Goal: Use online tool/utility: Utilize a website feature to perform a specific function

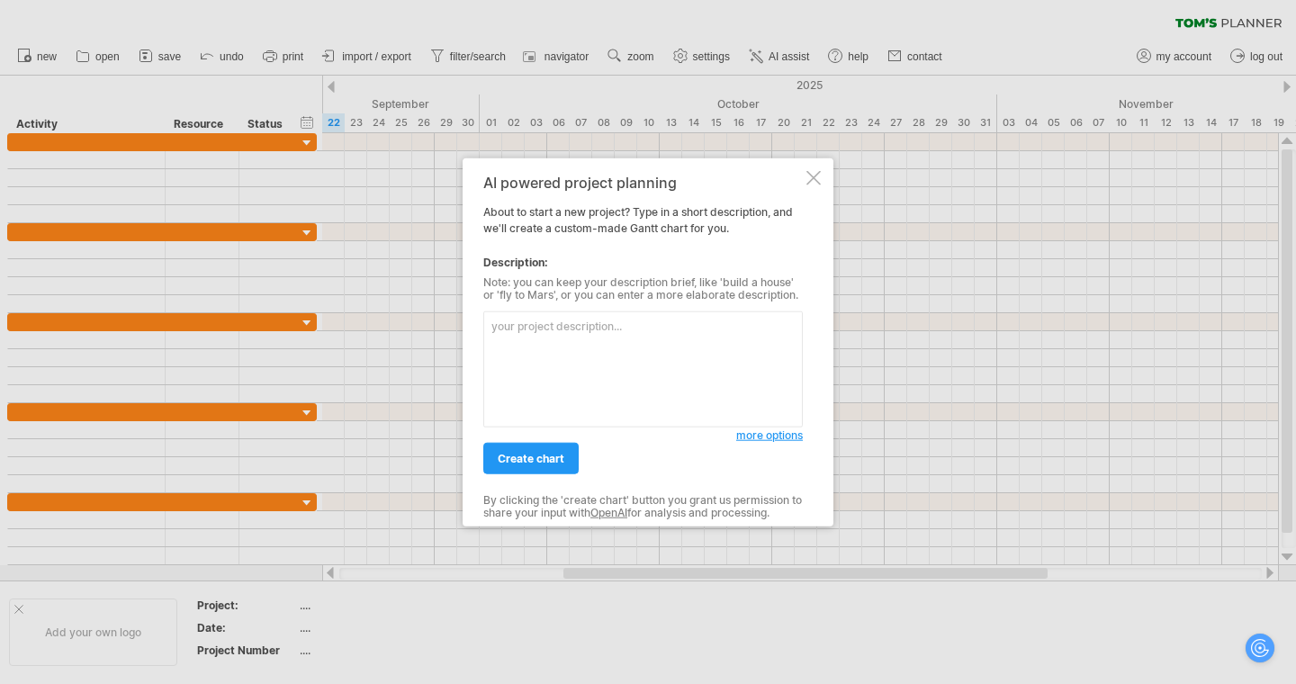
paste textarea "Lo Ipsu Dolo SI Ametcon Adip Elits Doei 04 - TEMPORINCI UTL ETDOLORE - M 4204 A…"
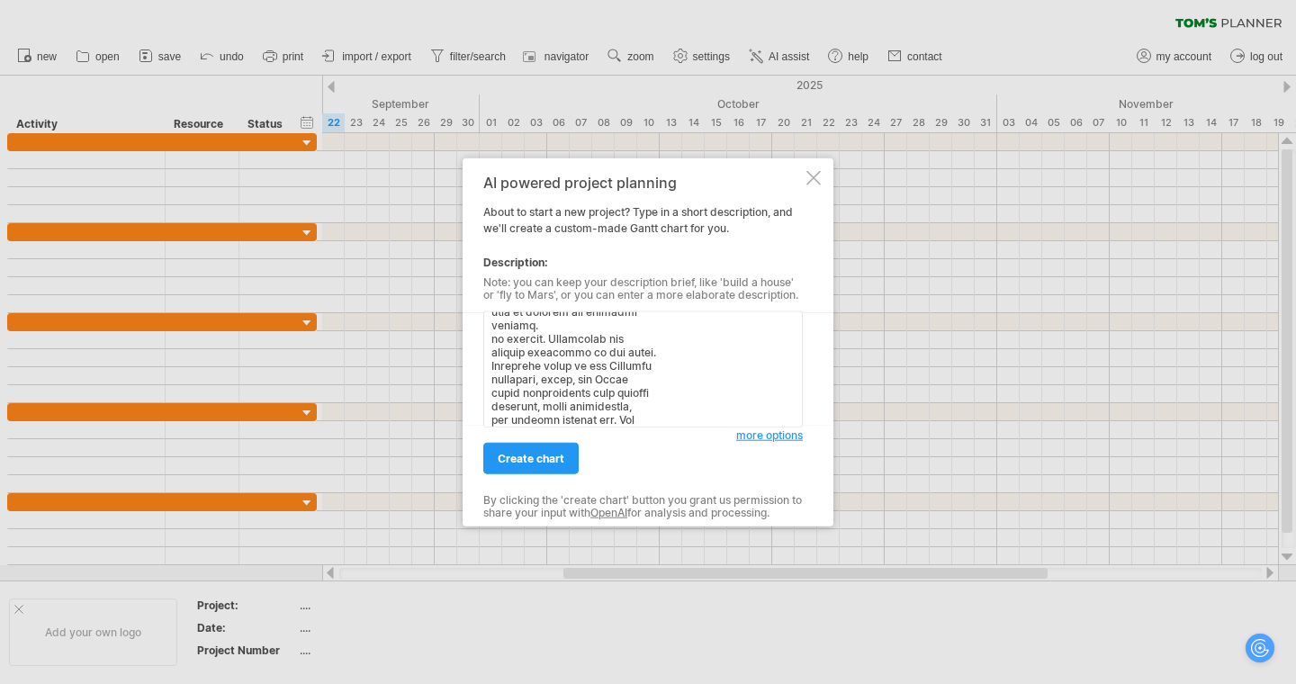
paste textarea "Your Firebase prototype and pitch should be well-organised, clearly written, an…"
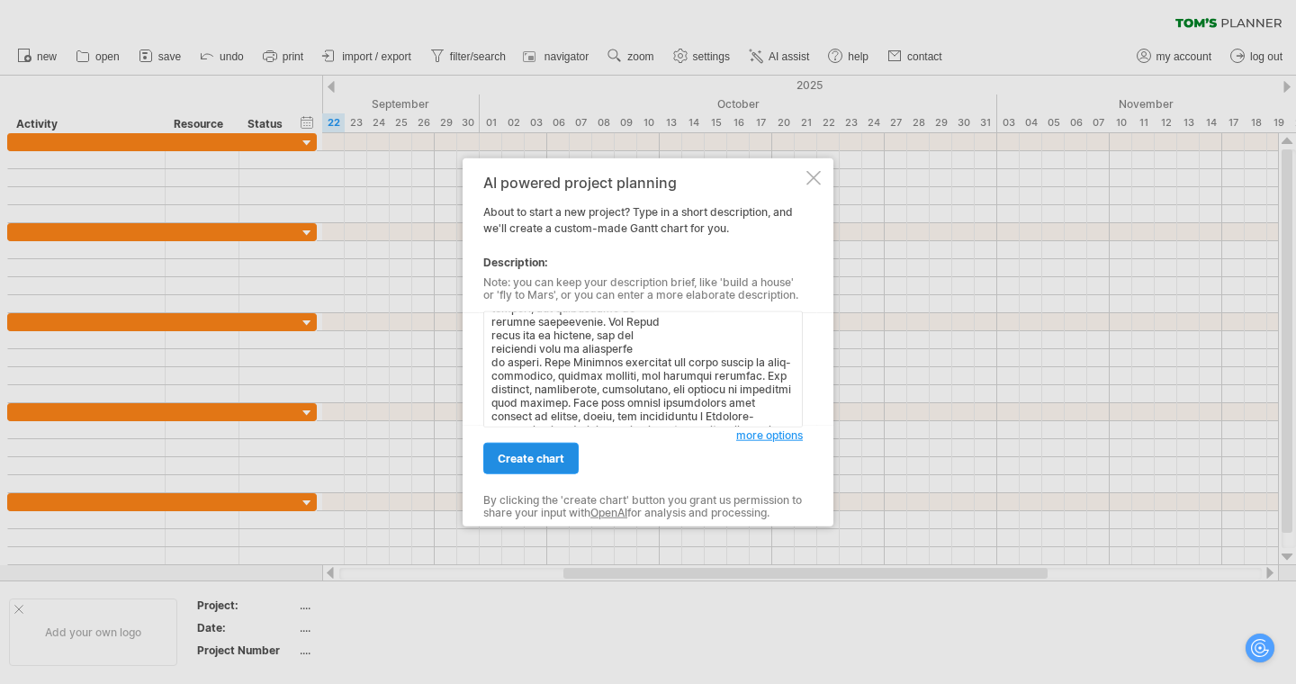
type textarea "Lo Ipsu Dolo SI Ametcon Adip Elits Doei 04 - TEMPORINCI UTL ETDOLORE - M 4204 A…"
click at [491, 456] on link "create chart" at bounding box center [530, 459] width 95 height 32
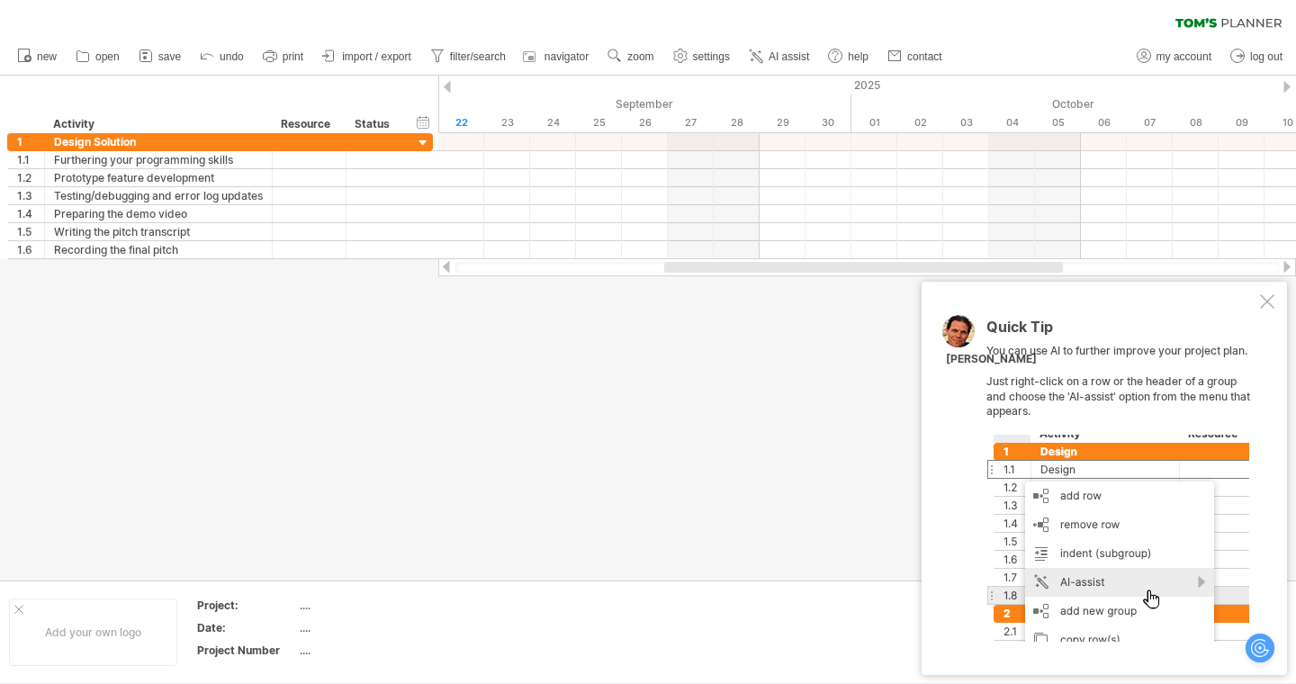
click at [1272, 297] on div at bounding box center [1267, 301] width 14 height 14
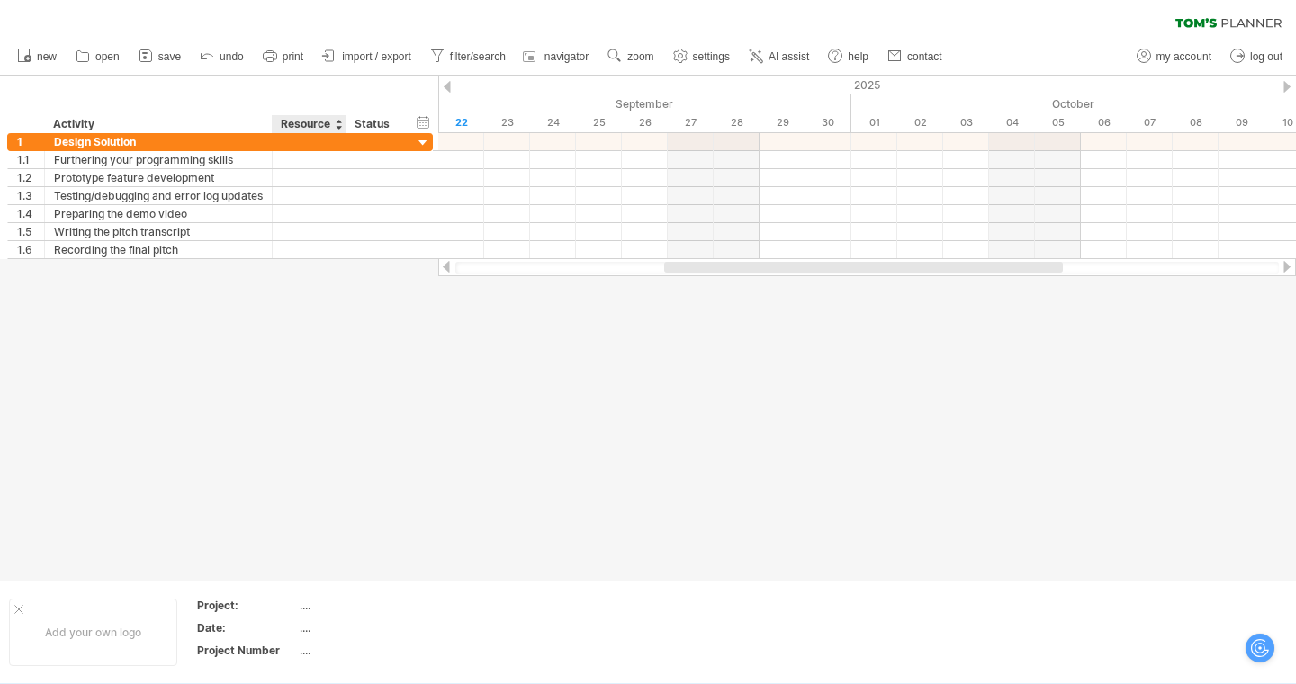
drag, startPoint x: 448, startPoint y: 266, endPoint x: 342, endPoint y: 291, distance: 109.0
click at [342, 291] on div "Trying to reach [DOMAIN_NAME] Connected again... 0% clear filter new 1" at bounding box center [648, 342] width 1296 height 684
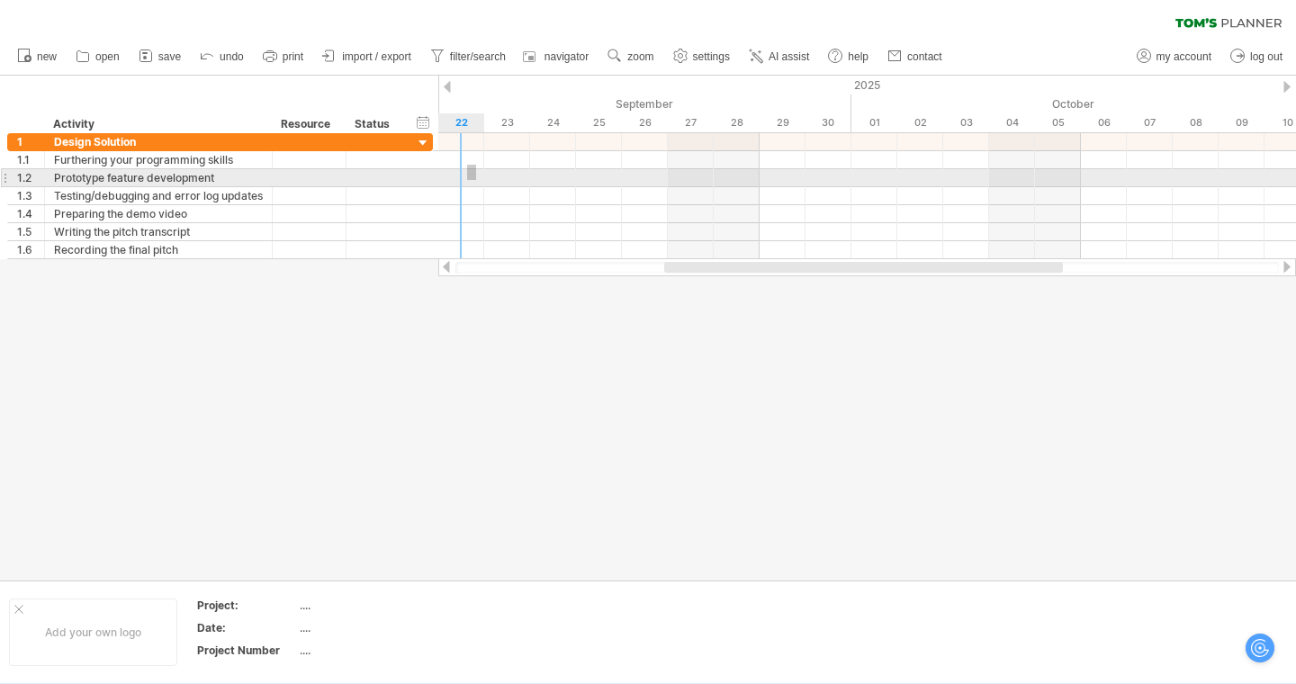
drag, startPoint x: 467, startPoint y: 165, endPoint x: 487, endPoint y: 196, distance: 37.2
click at [487, 196] on div at bounding box center [867, 196] width 858 height 126
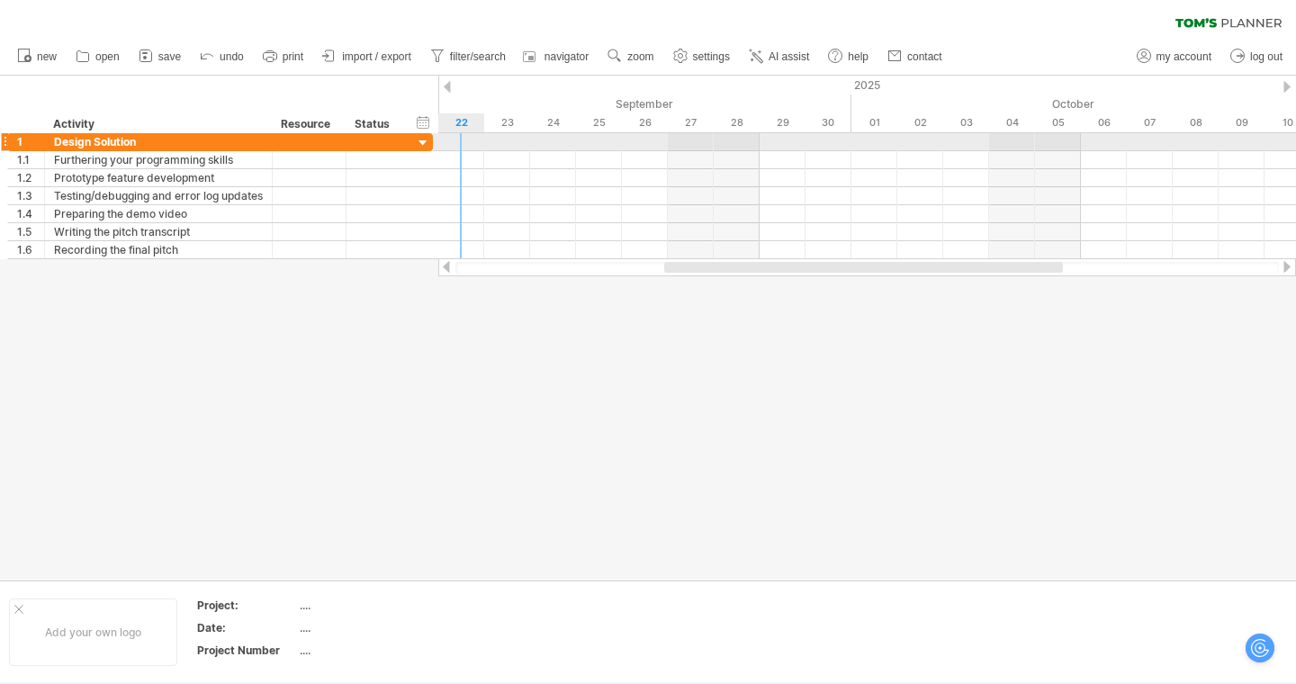
click at [457, 149] on div at bounding box center [867, 142] width 858 height 18
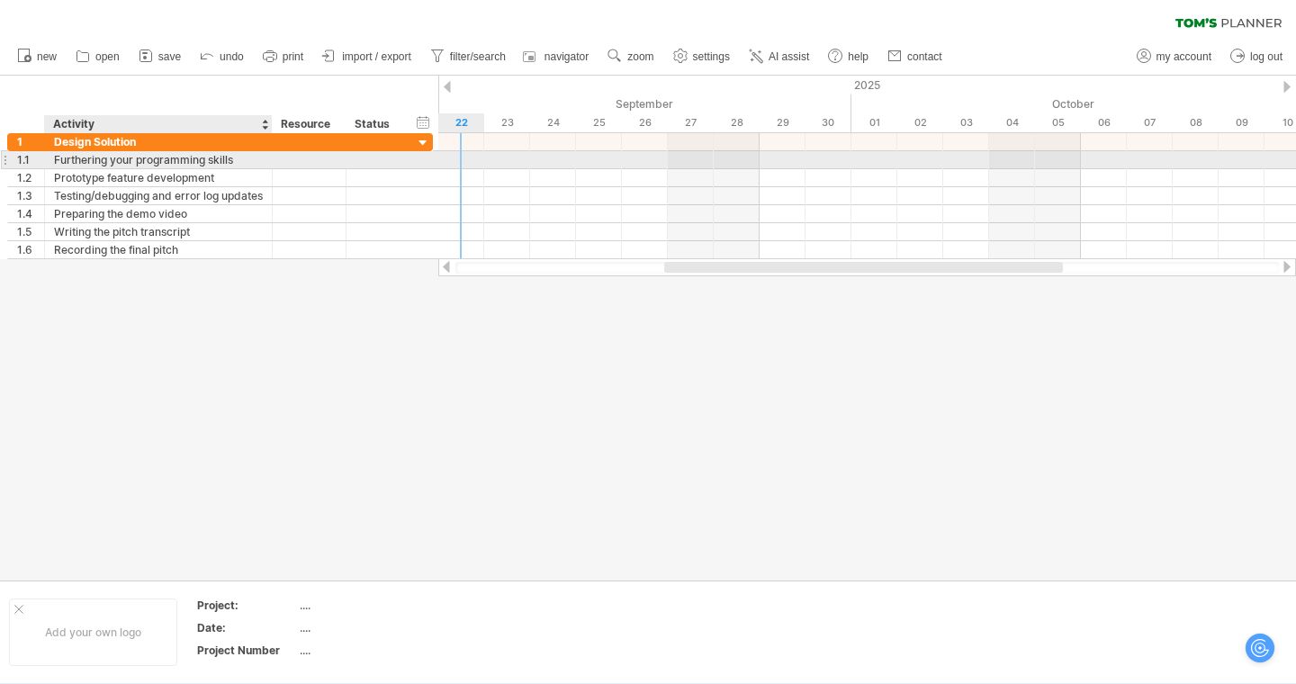
click at [220, 157] on div "Furthering your programming skills" at bounding box center [158, 159] width 209 height 17
click at [300, 163] on div at bounding box center [309, 159] width 55 height 17
click at [325, 164] on input "text" at bounding box center [309, 159] width 55 height 17
click at [391, 164] on div at bounding box center [376, 159] width 40 height 17
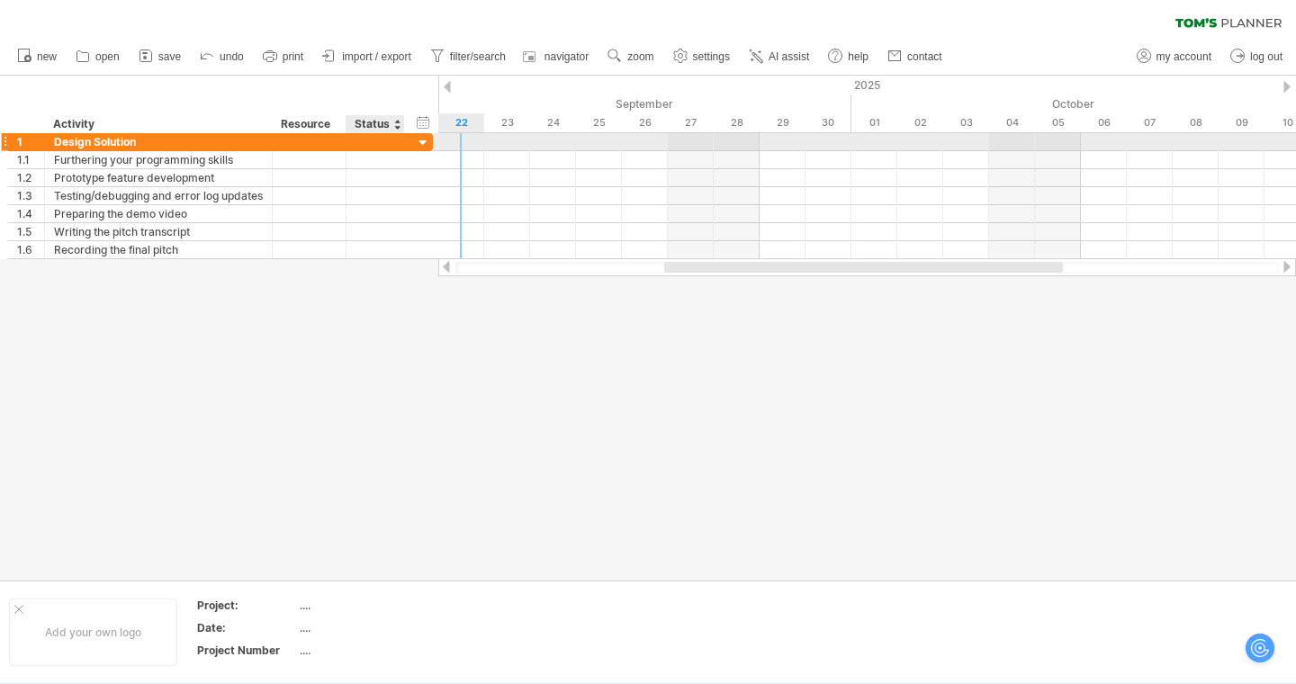
click at [421, 143] on div at bounding box center [423, 143] width 17 height 17
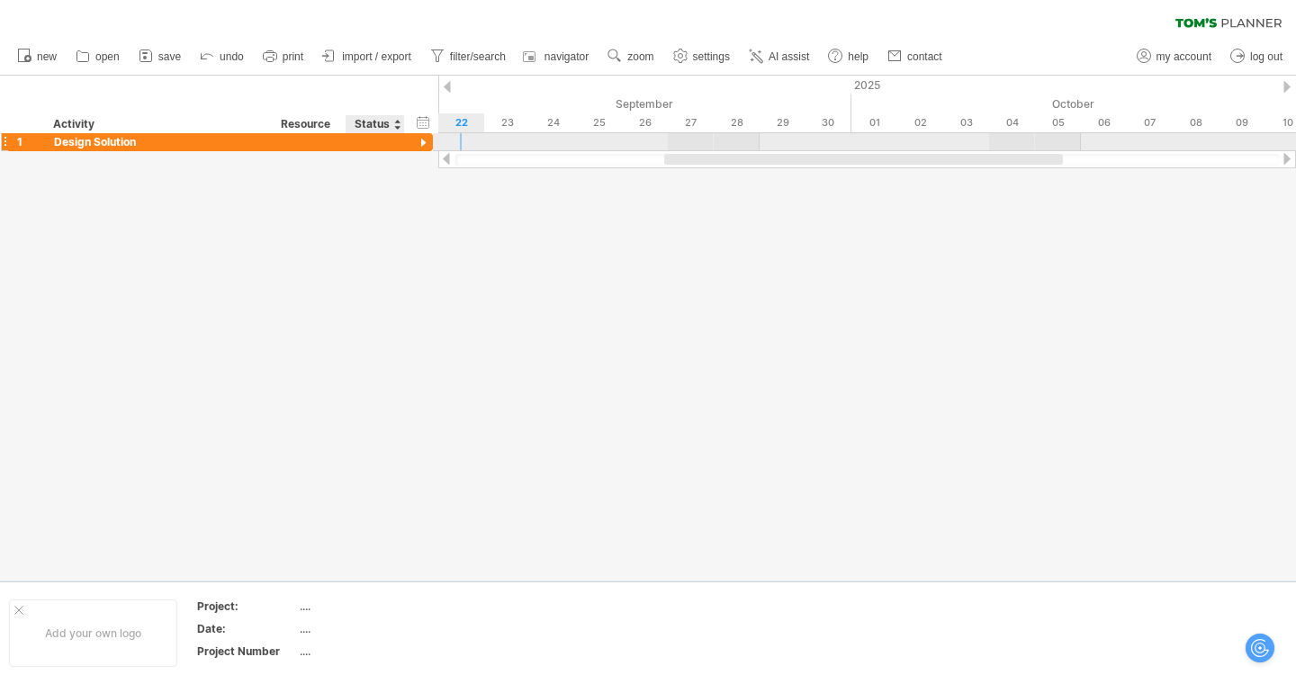
click at [421, 143] on div at bounding box center [423, 143] width 17 height 17
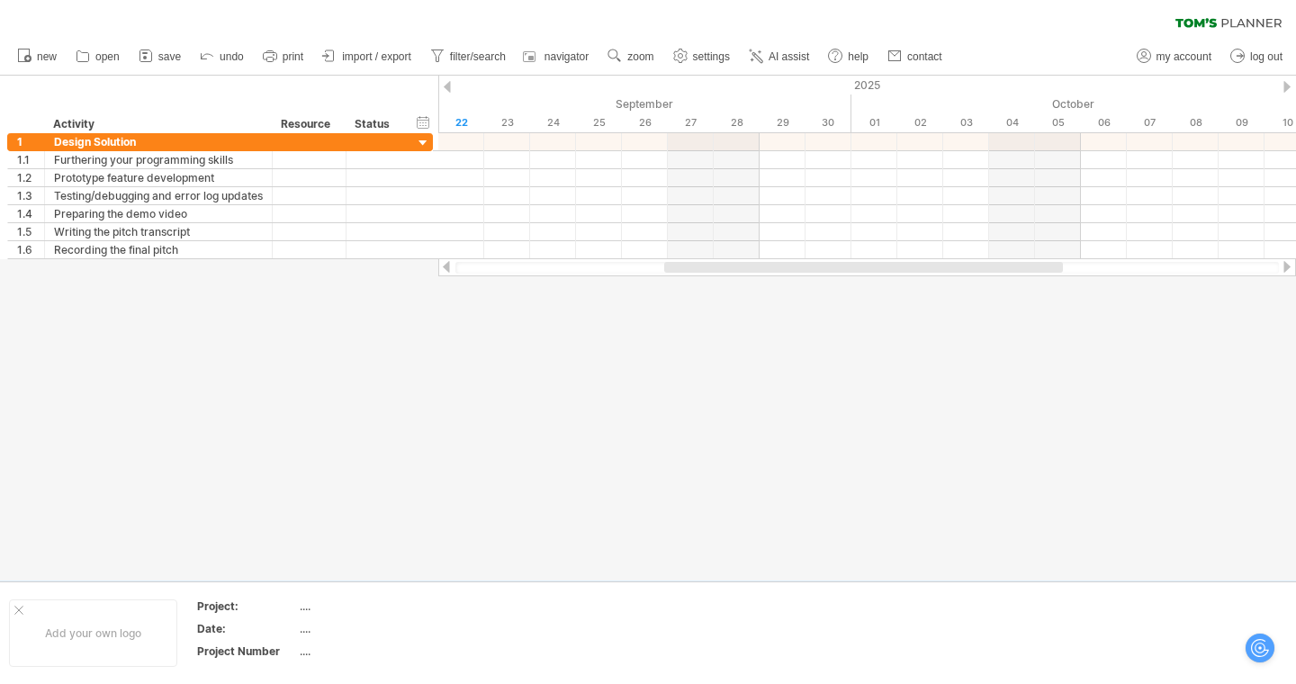
click at [447, 266] on div at bounding box center [446, 267] width 14 height 12
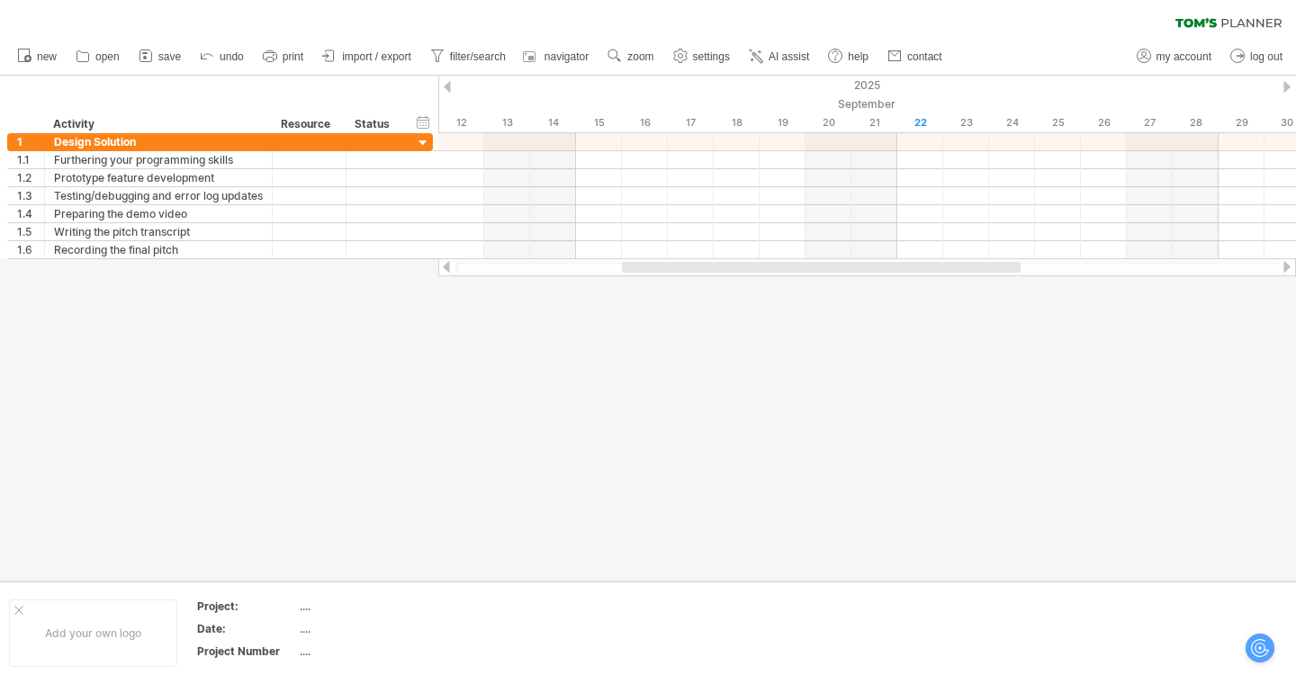
click at [447, 266] on div at bounding box center [446, 267] width 14 height 12
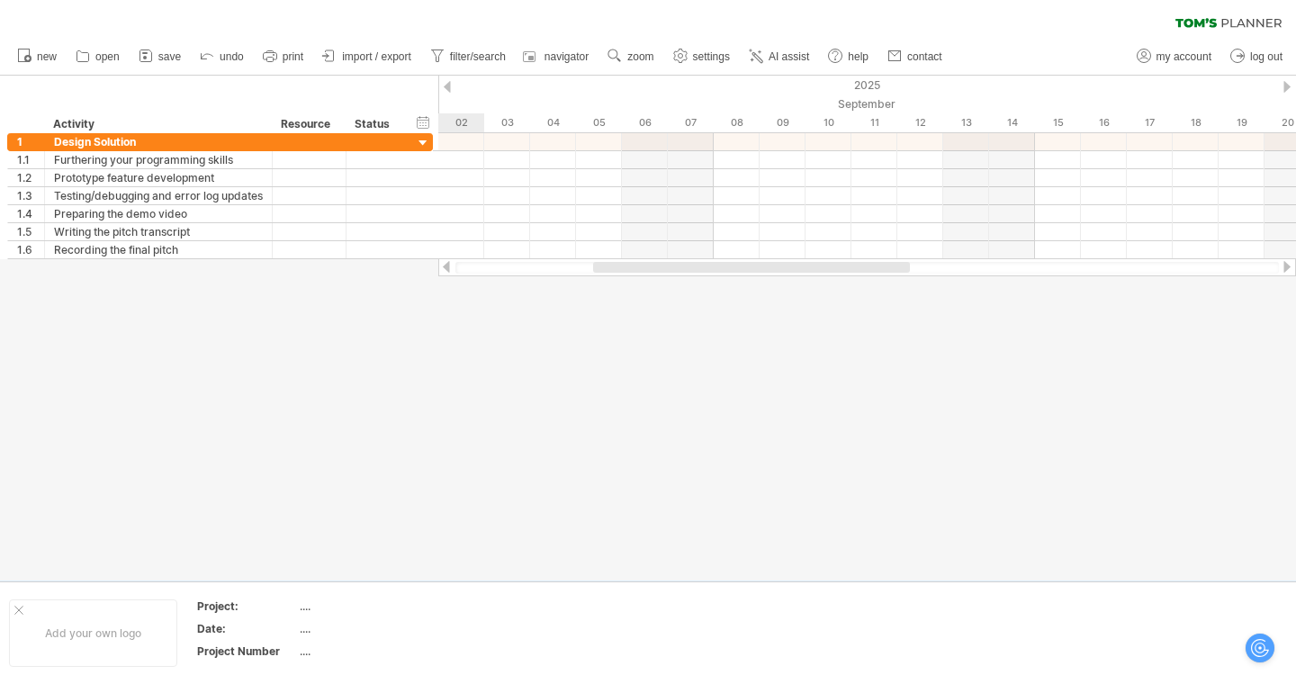
click at [447, 266] on div at bounding box center [446, 267] width 14 height 12
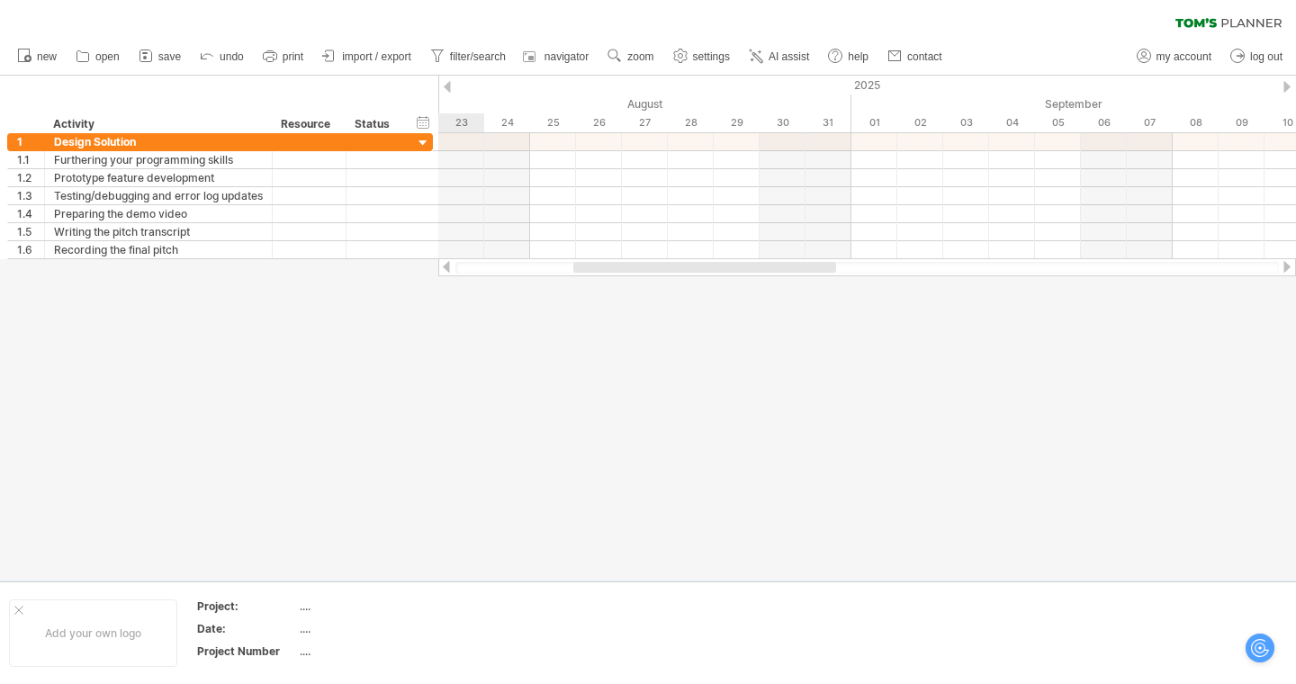
click at [447, 266] on div at bounding box center [446, 267] width 14 height 12
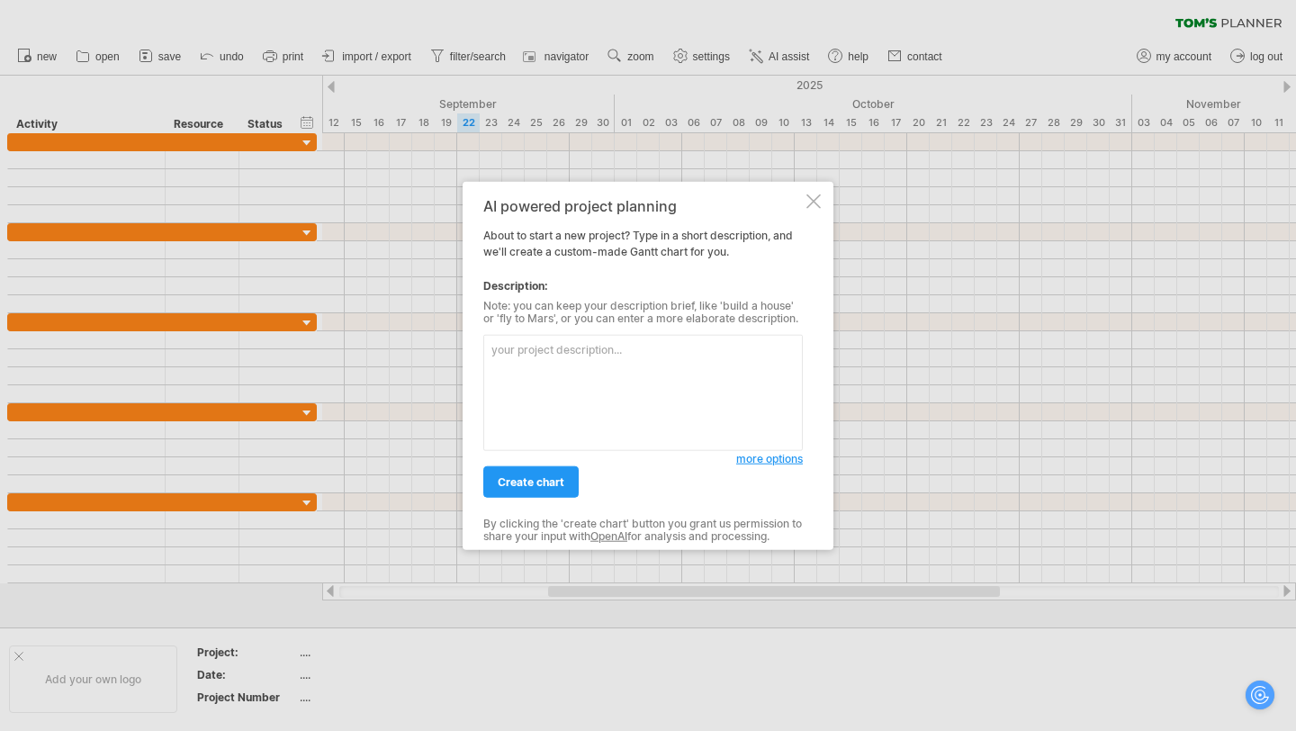
click at [606, 367] on textarea at bounding box center [643, 393] width 320 height 116
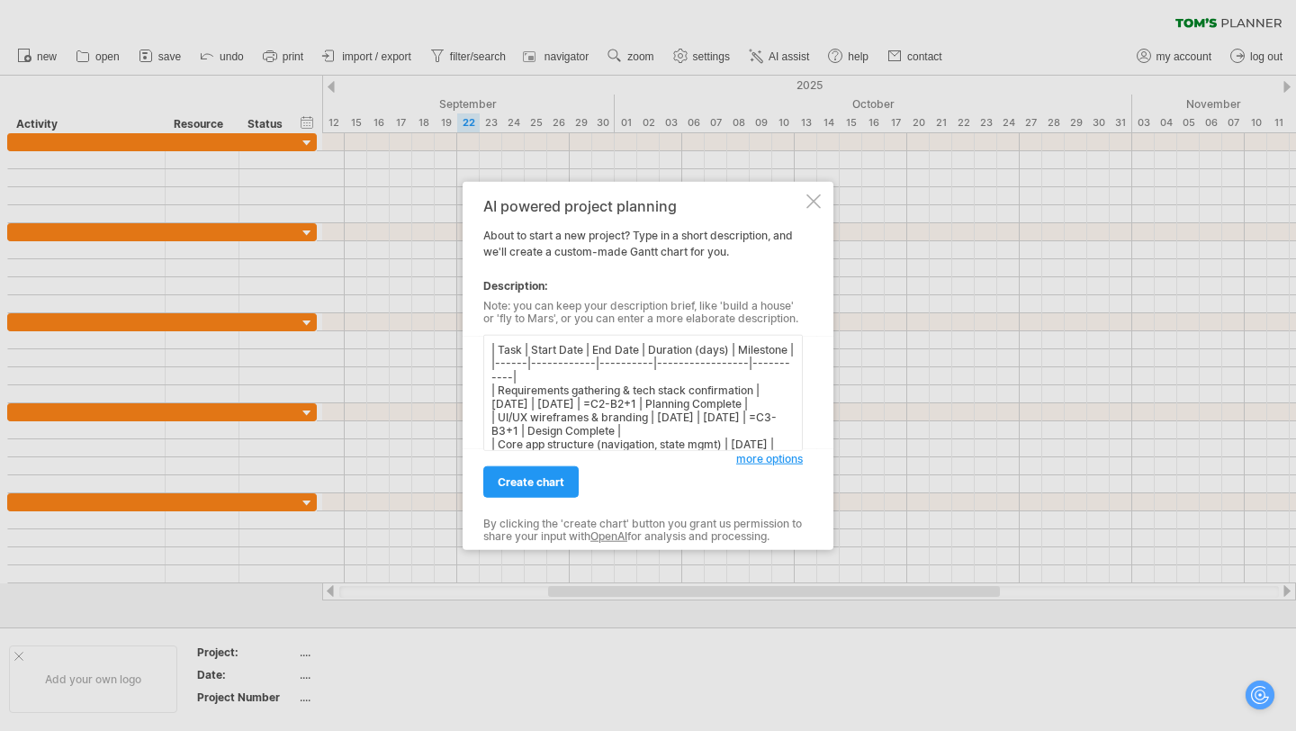
scroll to position [167, 0]
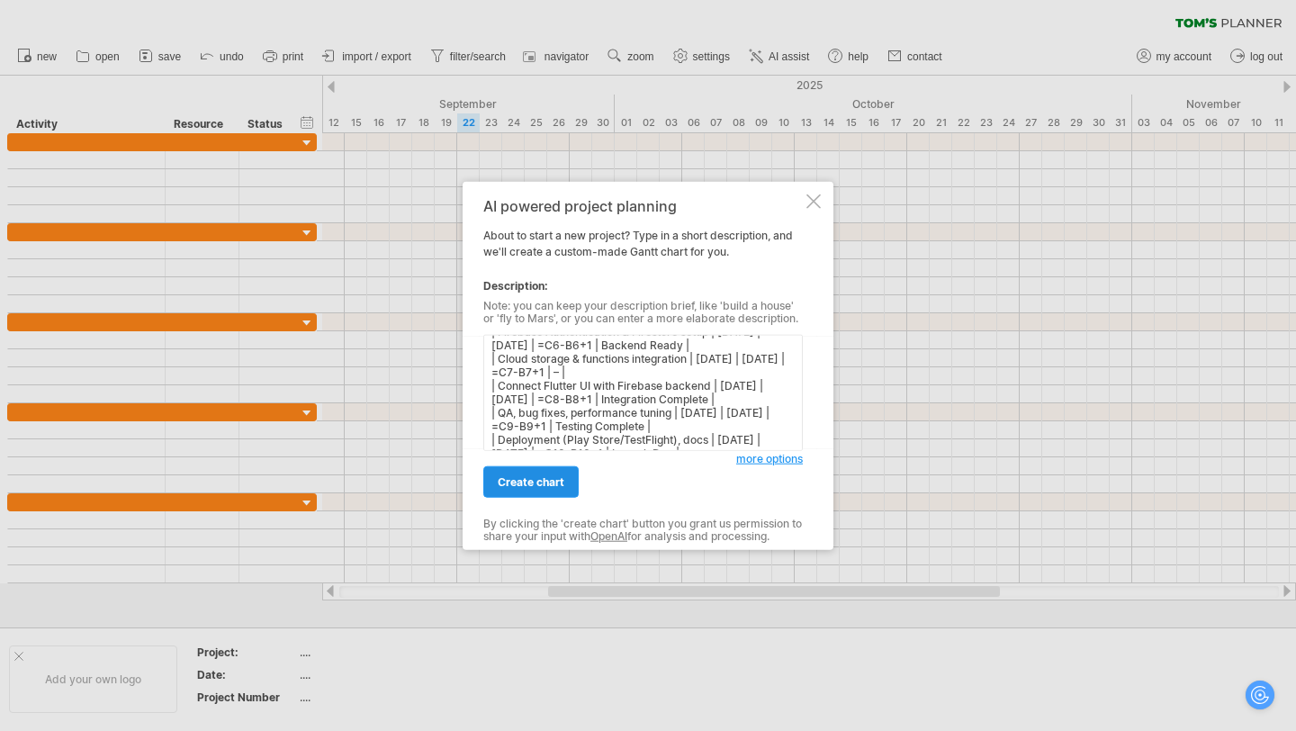
type textarea "| Task | Start Date | End Date | Duration (days) | Milestone | |------|--------…"
click at [549, 487] on span "create chart" at bounding box center [531, 482] width 67 height 14
